Goal: Navigation & Orientation: Find specific page/section

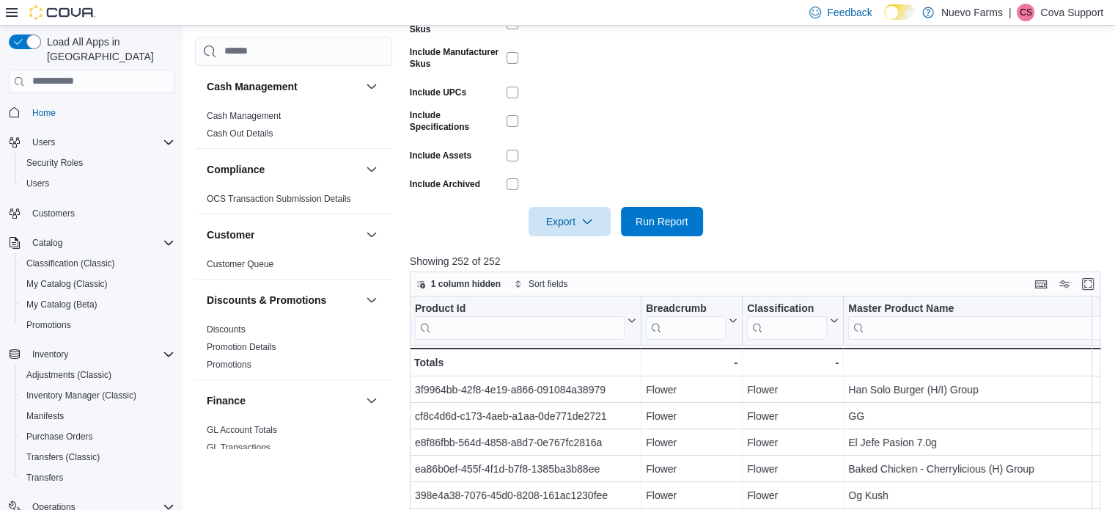
scroll to position [762, 0]
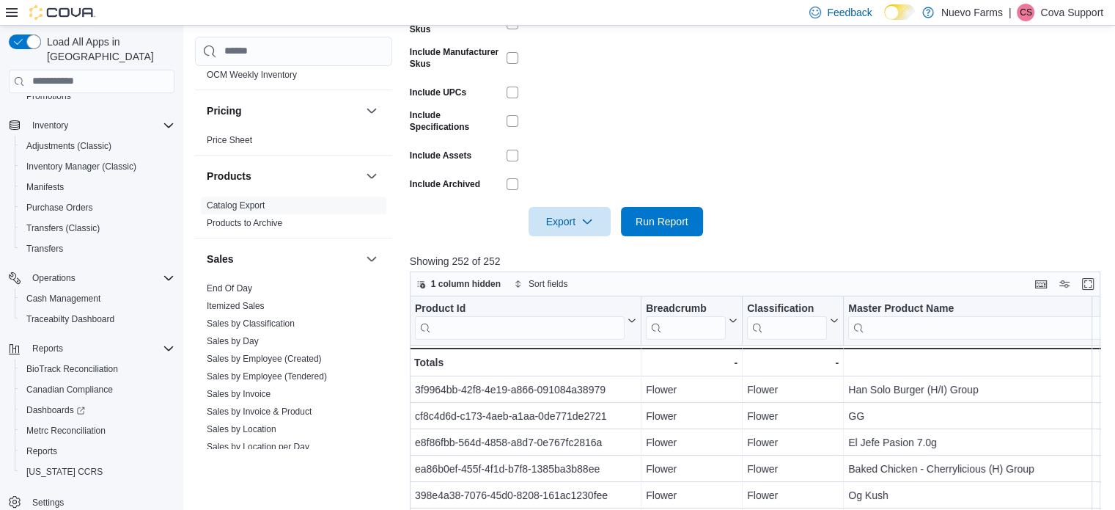
drag, startPoint x: 1070, startPoint y: 10, endPoint x: 1054, endPoint y: 34, distance: 29.3
click at [1069, 10] on p "Cova Support" at bounding box center [1071, 13] width 63 height 18
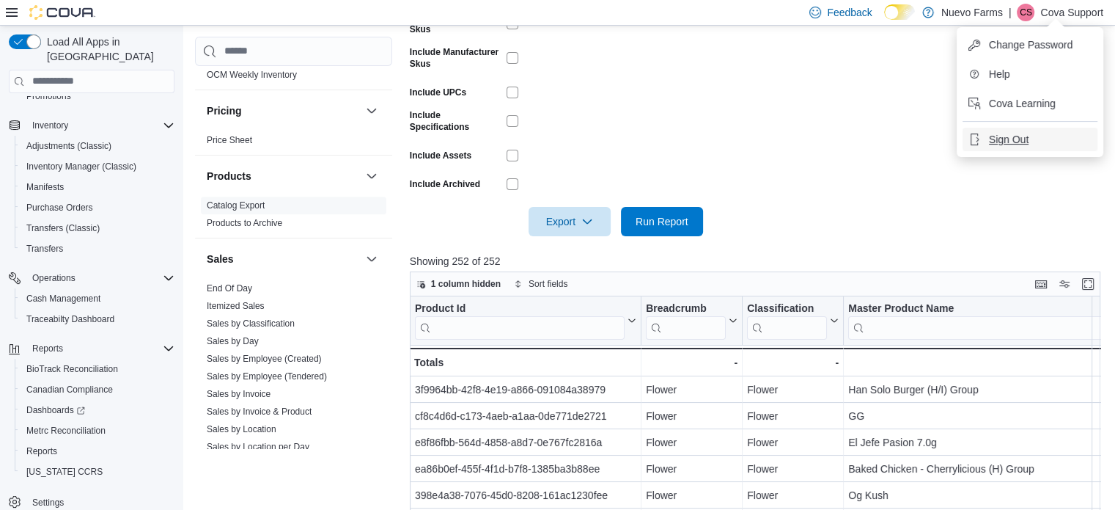
click at [1006, 144] on span "Sign Out" at bounding box center [1009, 139] width 40 height 15
